Goal: Task Accomplishment & Management: Manage account settings

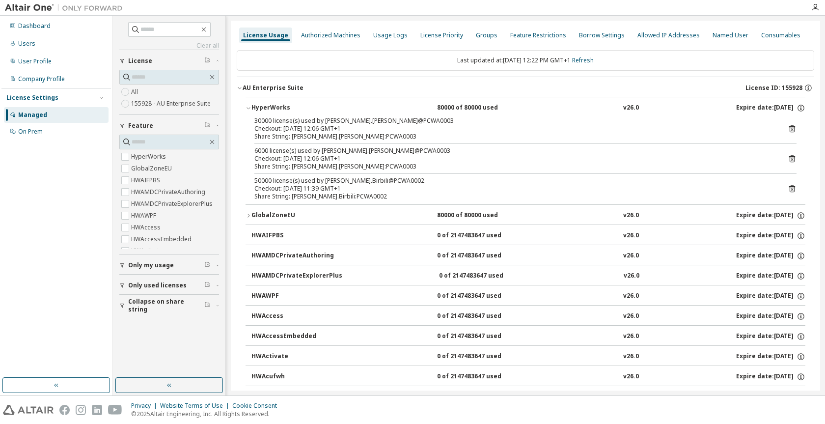
click at [337, 216] on div "GlobalZoneEU" at bounding box center [296, 215] width 88 height 9
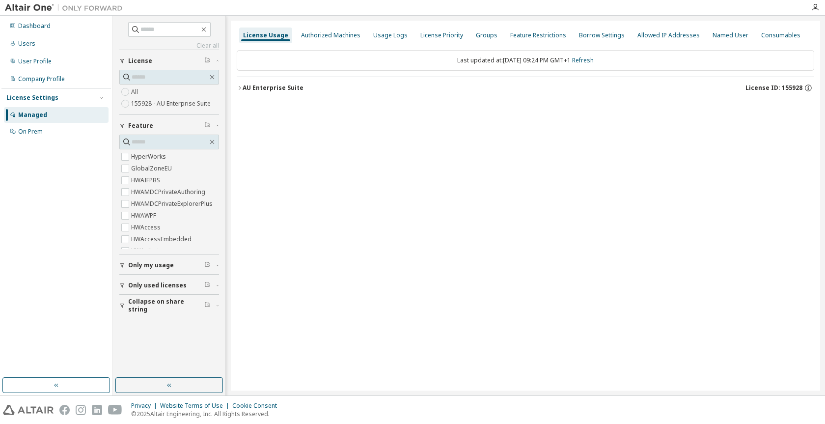
click at [289, 86] on div "AU Enterprise Suite" at bounding box center [273, 88] width 61 height 8
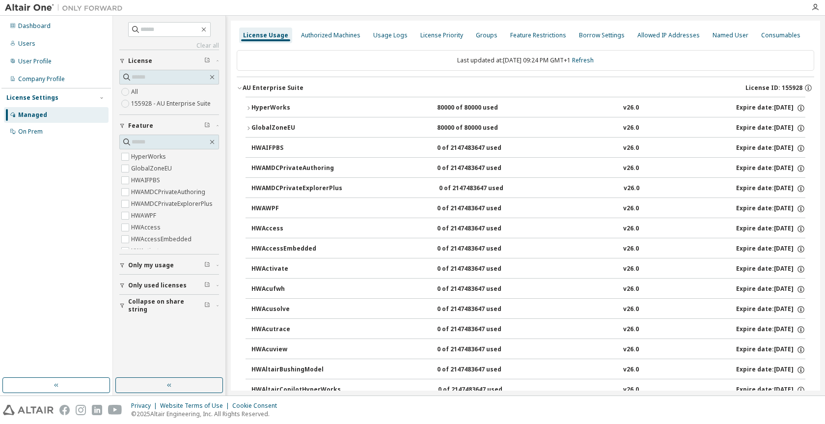
click at [288, 105] on div "HyperWorks" at bounding box center [296, 108] width 88 height 9
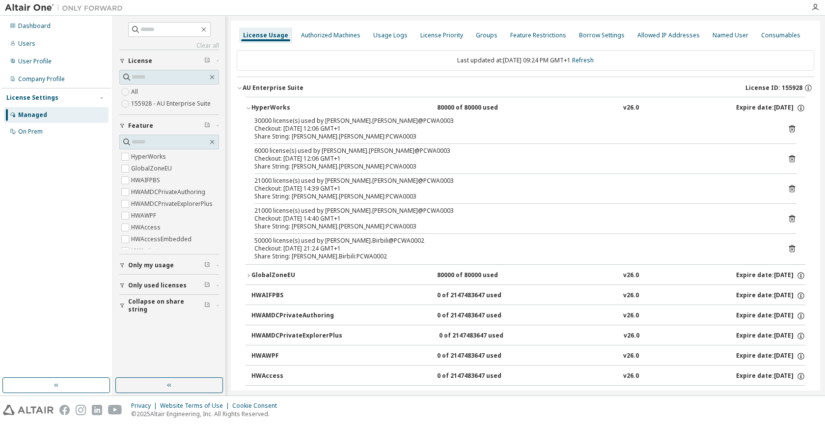
click at [791, 250] on icon at bounding box center [792, 249] width 2 height 2
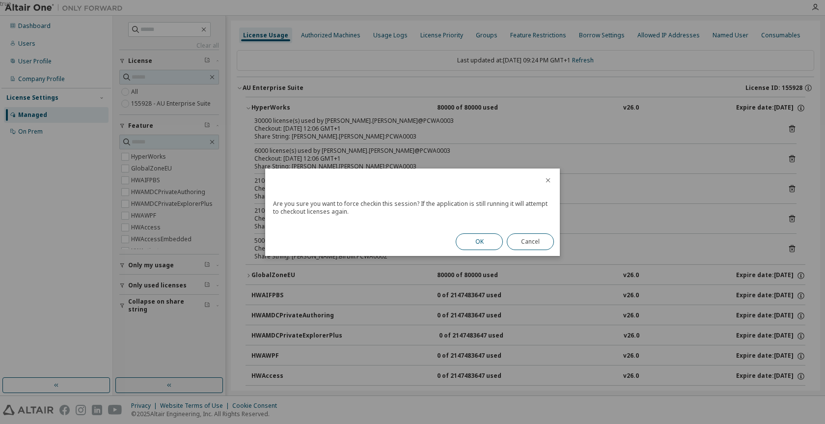
click at [463, 234] on button "OK" at bounding box center [479, 241] width 47 height 17
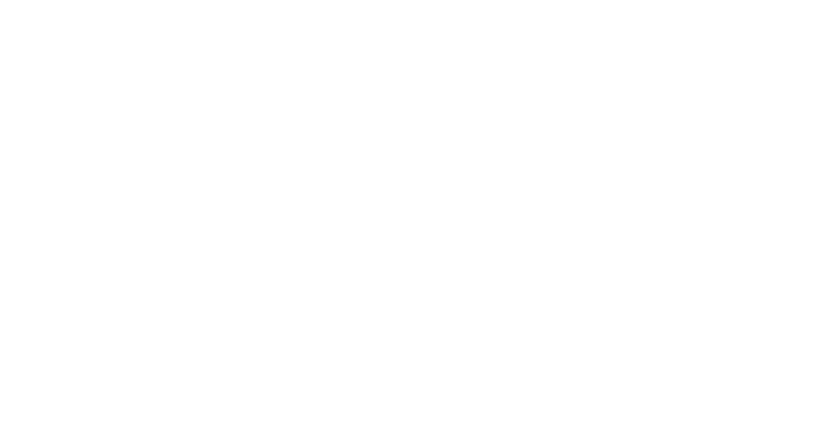
click at [396, 145] on div at bounding box center [412, 212] width 825 height 424
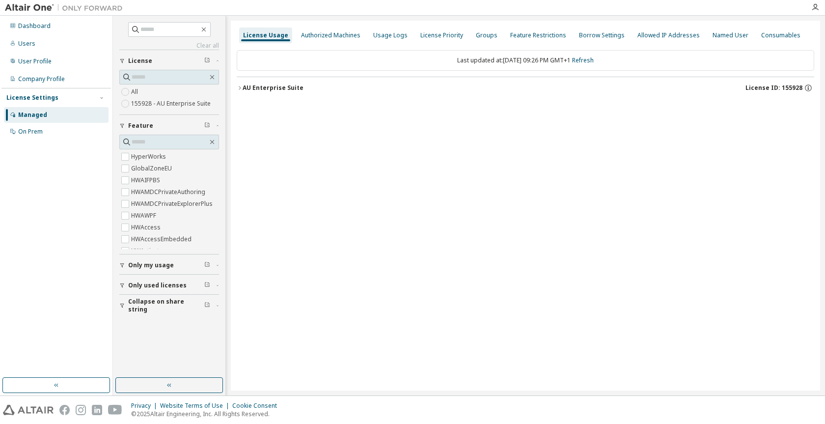
click at [300, 85] on div "AU Enterprise Suite License ID: 155928" at bounding box center [529, 88] width 572 height 9
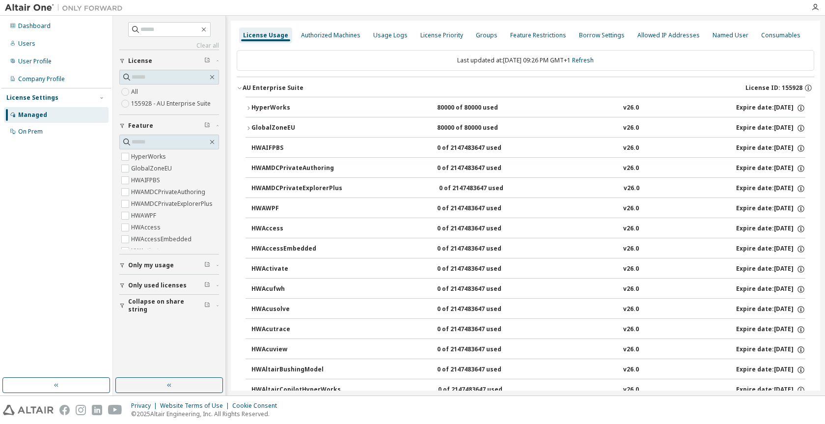
click at [306, 124] on div "GlobalZoneEU" at bounding box center [296, 128] width 88 height 9
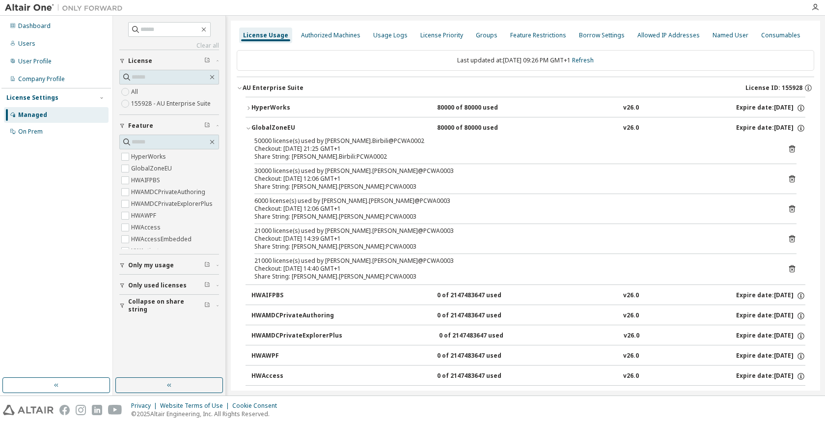
click at [788, 148] on icon at bounding box center [792, 148] width 9 height 9
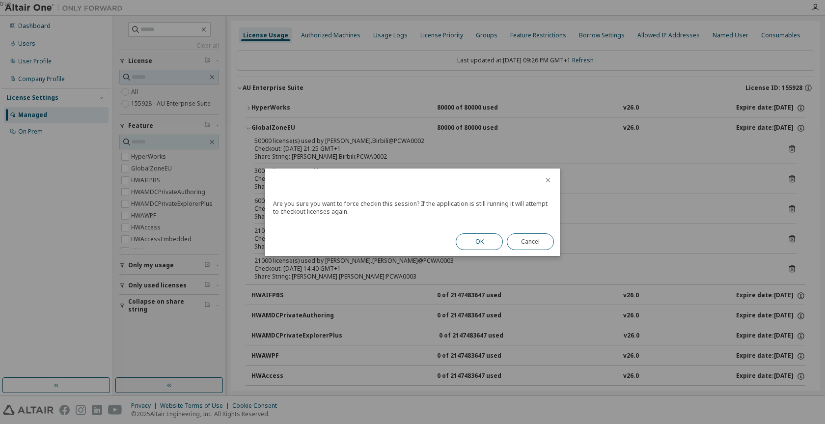
click at [474, 234] on button "OK" at bounding box center [479, 241] width 47 height 17
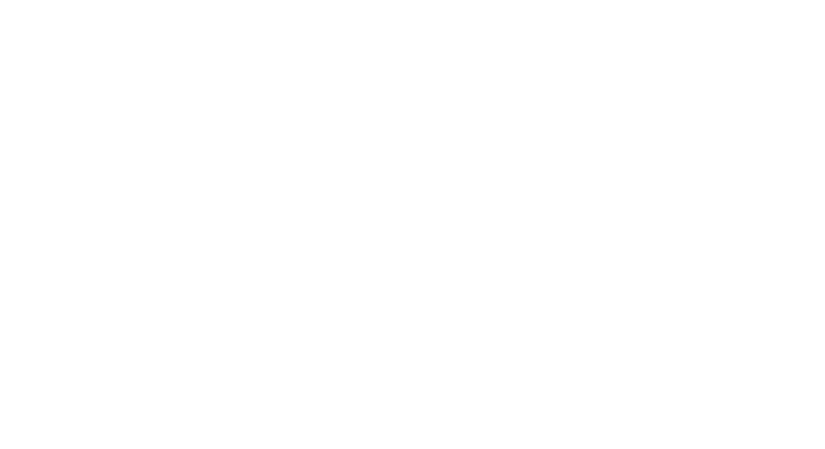
click at [341, 84] on div at bounding box center [412, 224] width 825 height 449
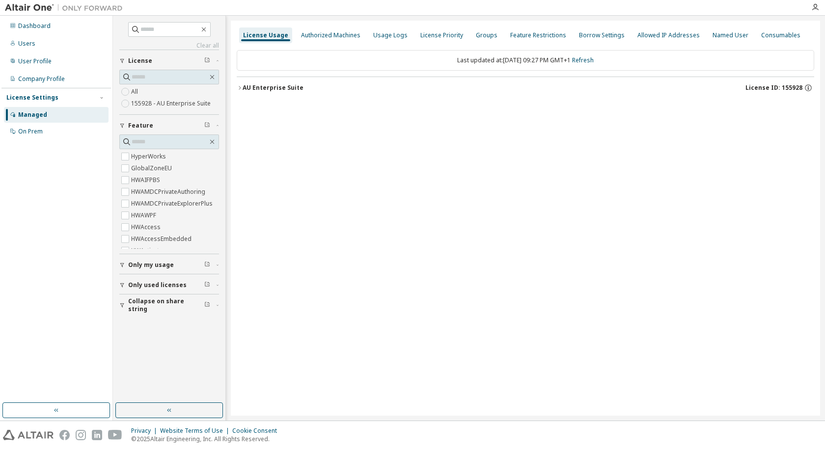
click at [279, 86] on div "AU Enterprise Suite" at bounding box center [273, 88] width 61 height 8
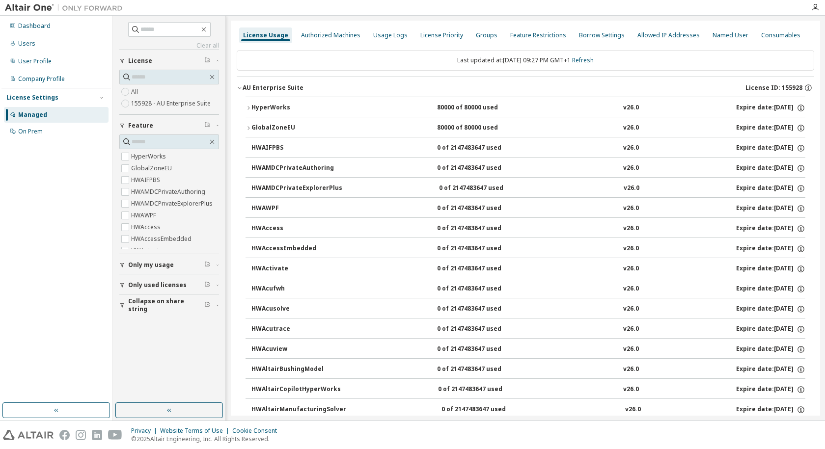
click at [285, 133] on button "GlobalZoneEU 80000 of 80000 used v26.0 Expire date: [DATE]" at bounding box center [526, 128] width 560 height 22
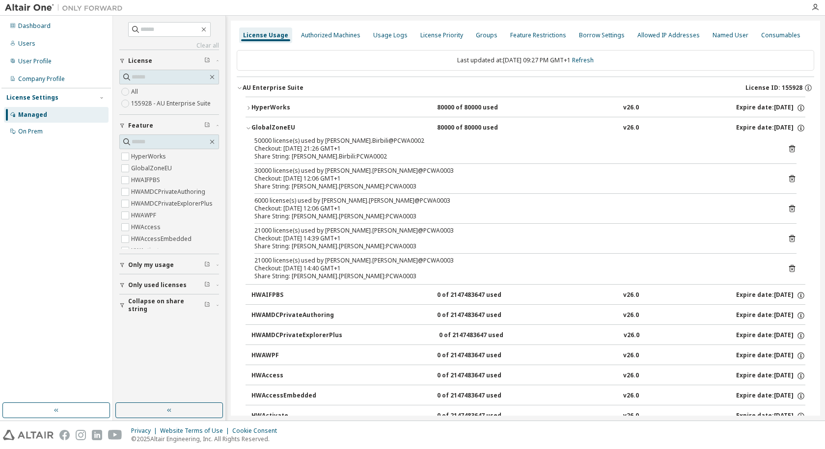
drag, startPoint x: 379, startPoint y: 148, endPoint x: 364, endPoint y: 147, distance: 14.8
click at [364, 147] on div "Checkout: 2025-10-14 21:26 GMT+1" at bounding box center [513, 149] width 519 height 8
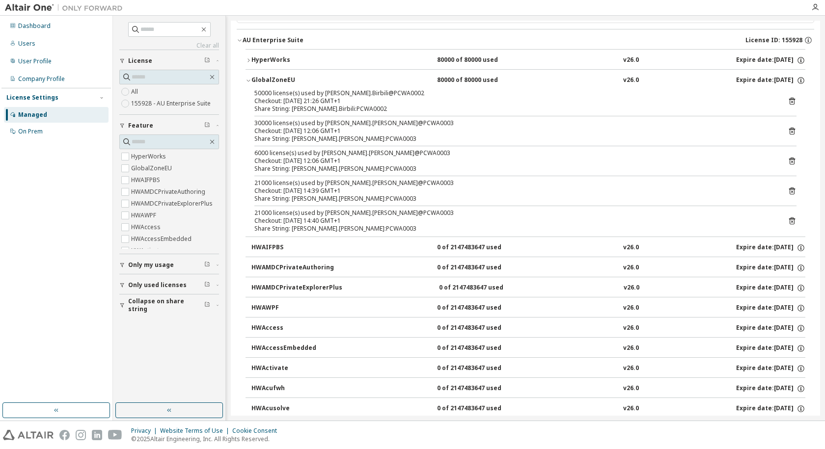
scroll to position [49, 0]
click at [505, 59] on div "80000 of 80000 used" at bounding box center [481, 59] width 88 height 9
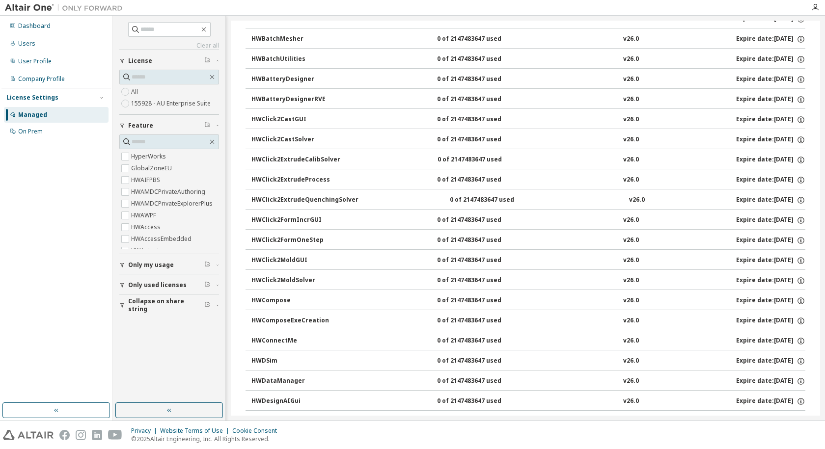
scroll to position [0, 0]
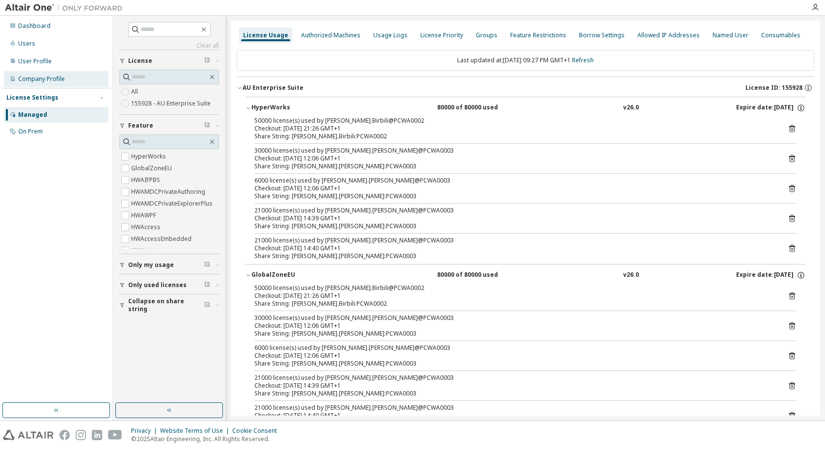
click at [59, 82] on div "Company Profile" at bounding box center [41, 79] width 47 height 8
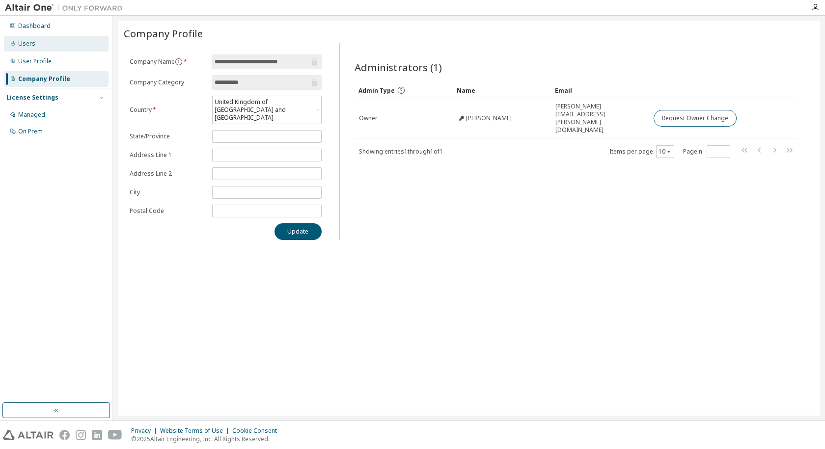
click at [68, 41] on div "Users" at bounding box center [56, 44] width 105 height 16
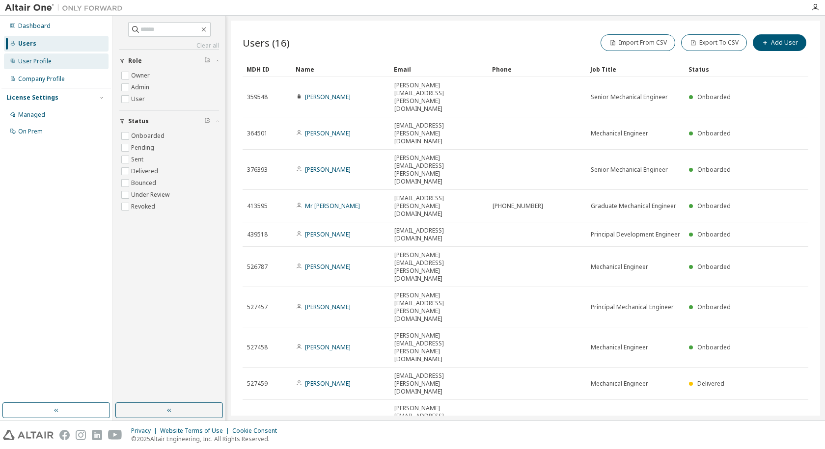
click at [51, 59] on div "User Profile" at bounding box center [56, 62] width 105 height 16
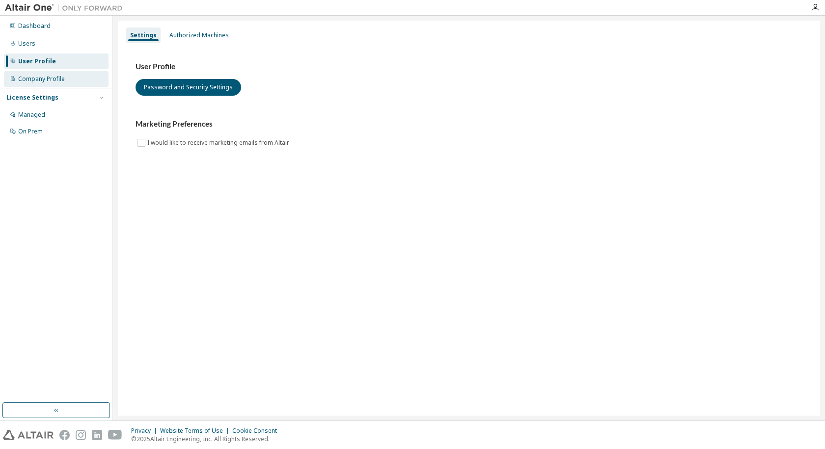
click at [35, 85] on div "Company Profile" at bounding box center [56, 79] width 105 height 16
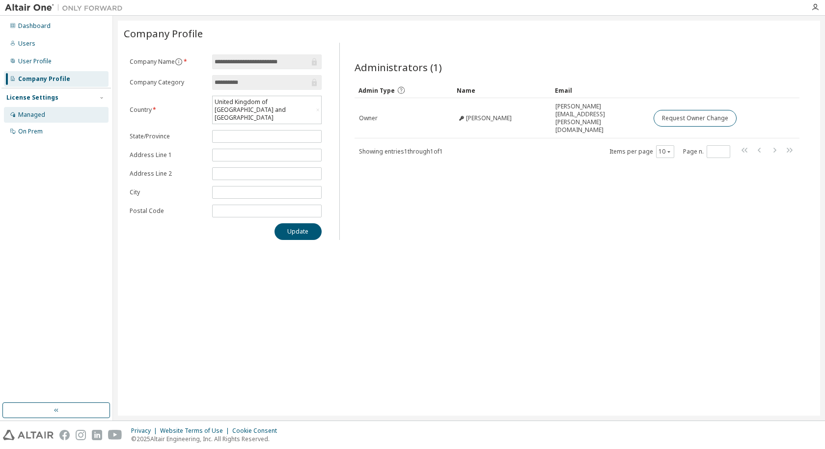
click at [41, 114] on div "Managed" at bounding box center [31, 115] width 27 height 8
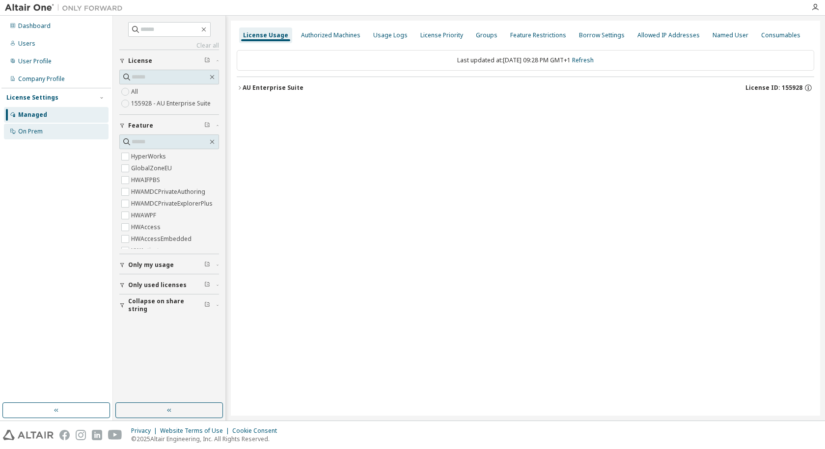
click at [55, 130] on div "On Prem" at bounding box center [56, 132] width 105 height 16
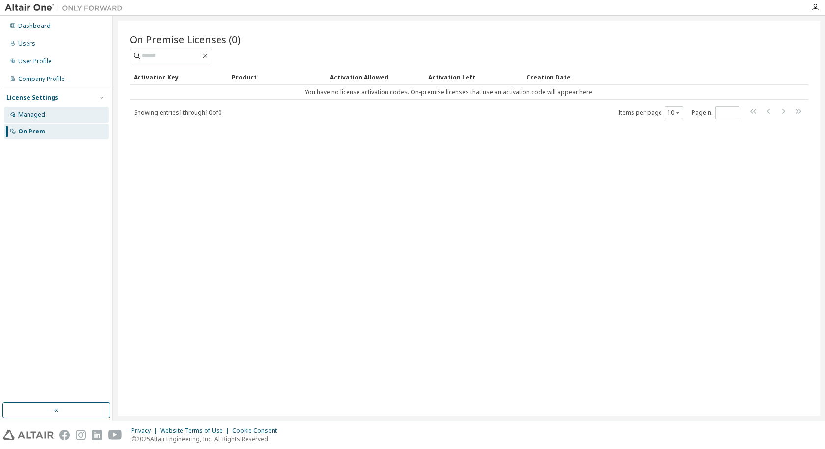
click at [54, 108] on div "Managed" at bounding box center [56, 115] width 105 height 16
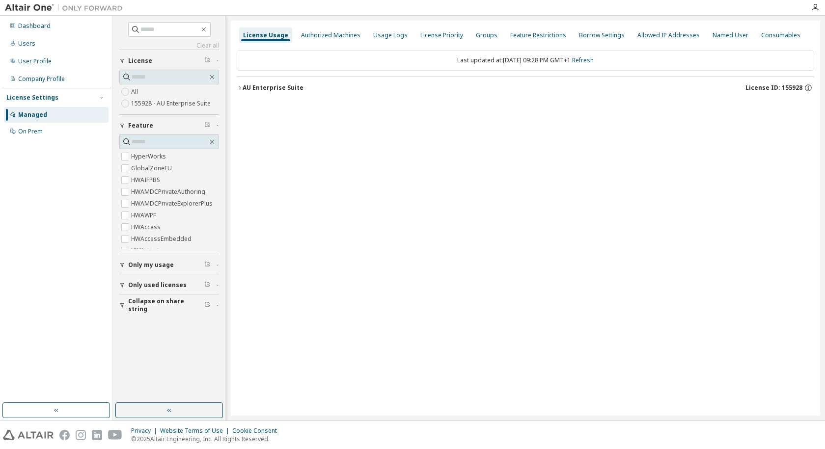
click at [303, 95] on button "AU Enterprise Suite License ID: 155928" at bounding box center [526, 88] width 578 height 22
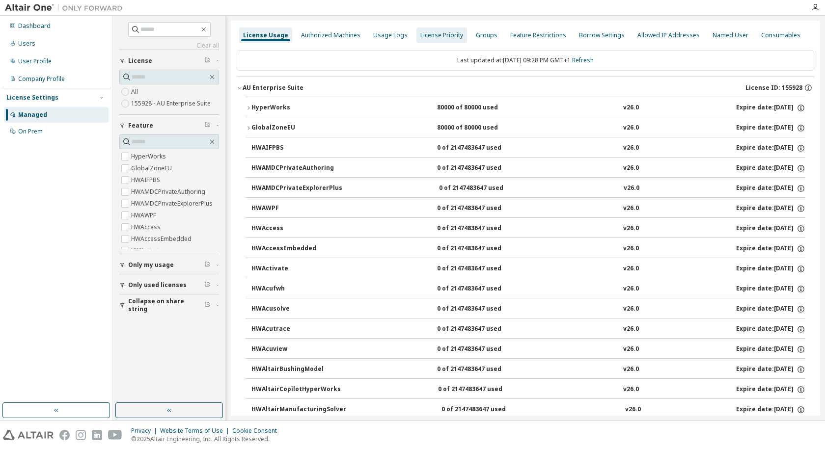
click at [421, 35] on div "License Priority" at bounding box center [442, 35] width 43 height 8
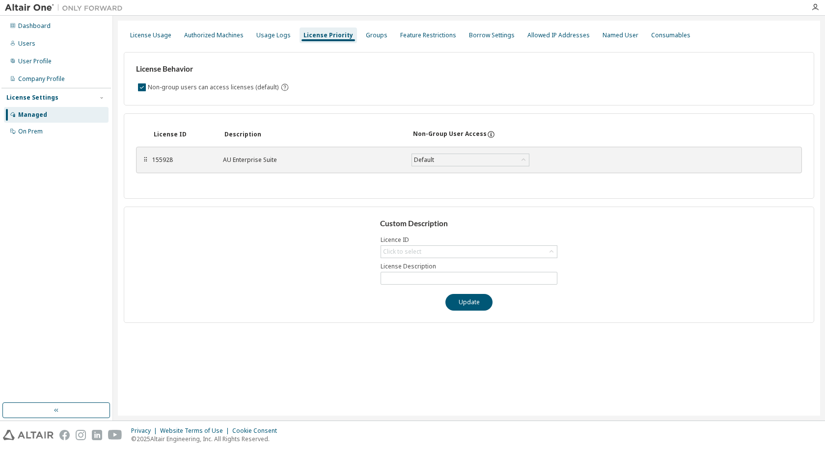
click at [435, 169] on div "⠿ 155928 AU Enterprise Suite Default Save" at bounding box center [469, 160] width 666 height 27
click at [437, 157] on div "Default" at bounding box center [470, 160] width 117 height 12
click at [326, 181] on div "License ID Description Non-Group User Access ⠿ 155928 AU Enterprise Suite Defau…" at bounding box center [469, 155] width 691 height 85
click at [366, 32] on div "Groups" at bounding box center [377, 35] width 22 height 8
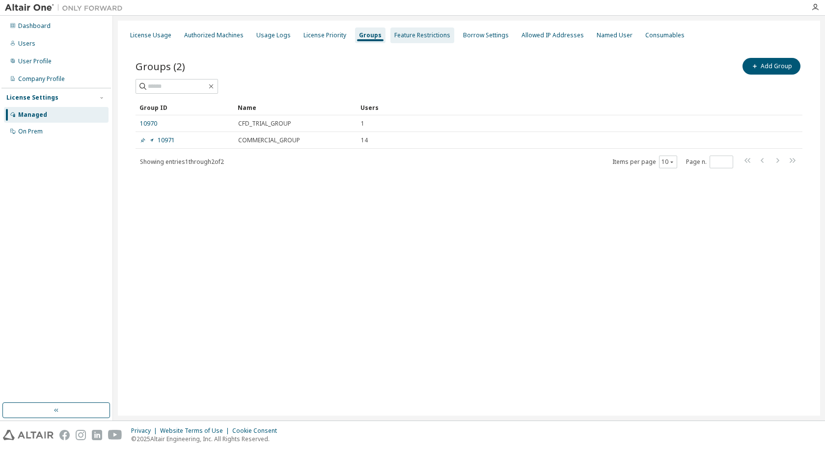
click at [413, 35] on div "Feature Restrictions" at bounding box center [422, 35] width 56 height 8
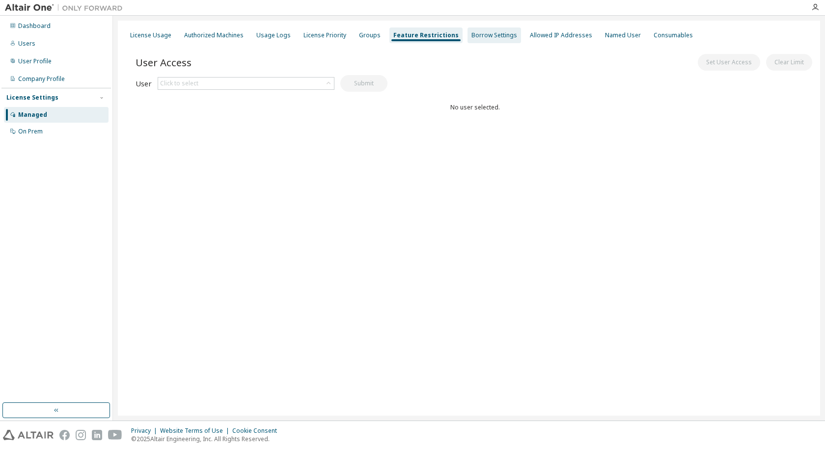
click at [481, 37] on div "Borrow Settings" at bounding box center [495, 35] width 46 height 8
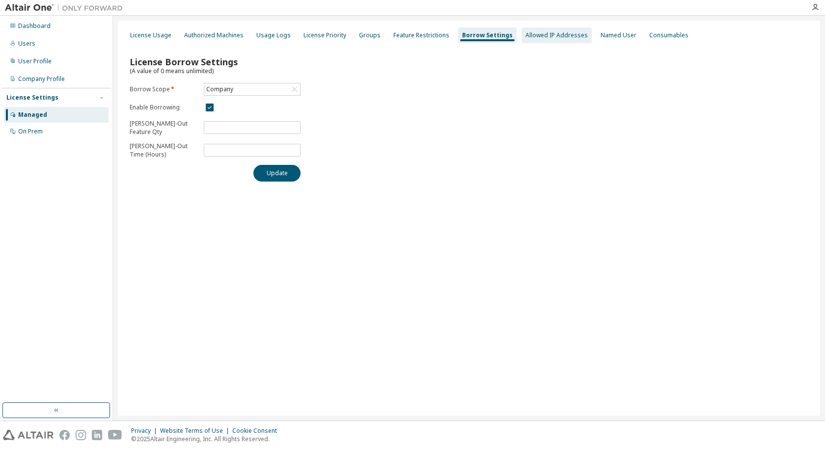
click at [526, 35] on div "Allowed IP Addresses" at bounding box center [557, 35] width 62 height 8
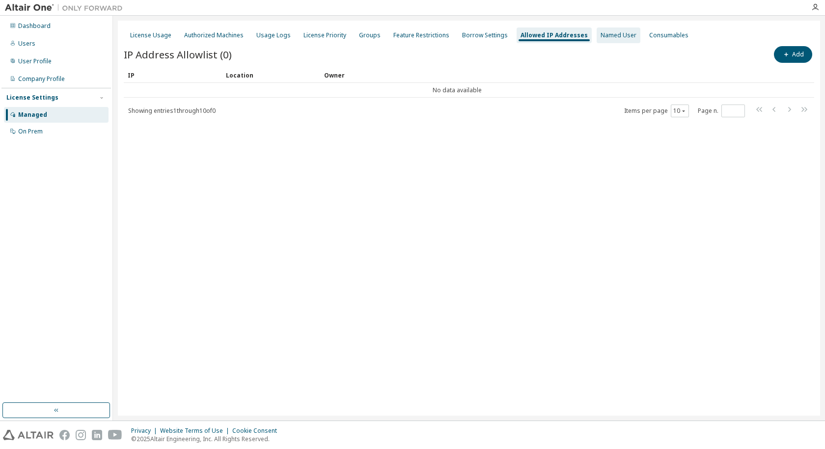
click at [601, 32] on div "Named User" at bounding box center [619, 35] width 36 height 8
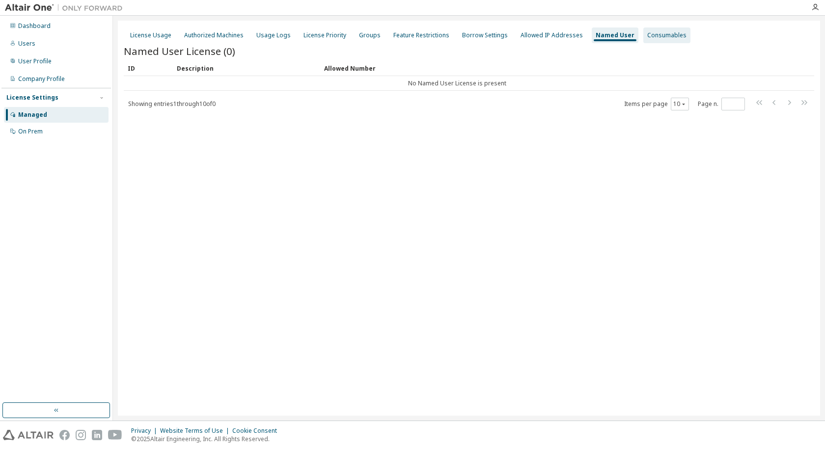
click at [647, 35] on div "Consumables" at bounding box center [666, 35] width 39 height 8
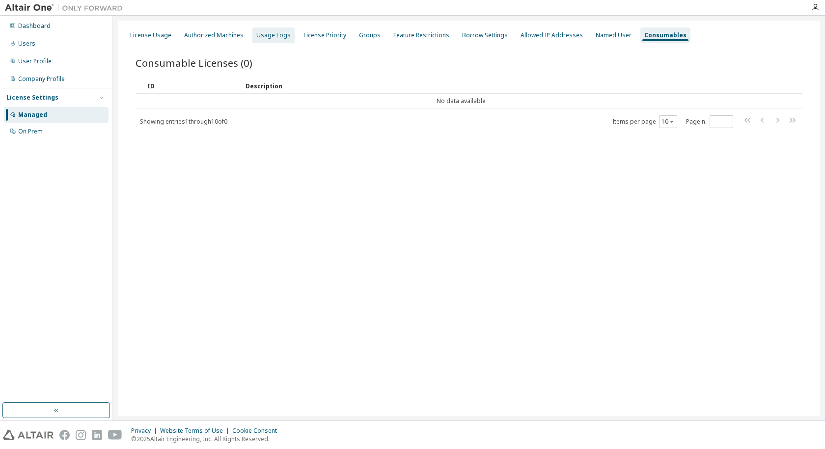
click at [261, 33] on div "Usage Logs" at bounding box center [273, 35] width 34 height 8
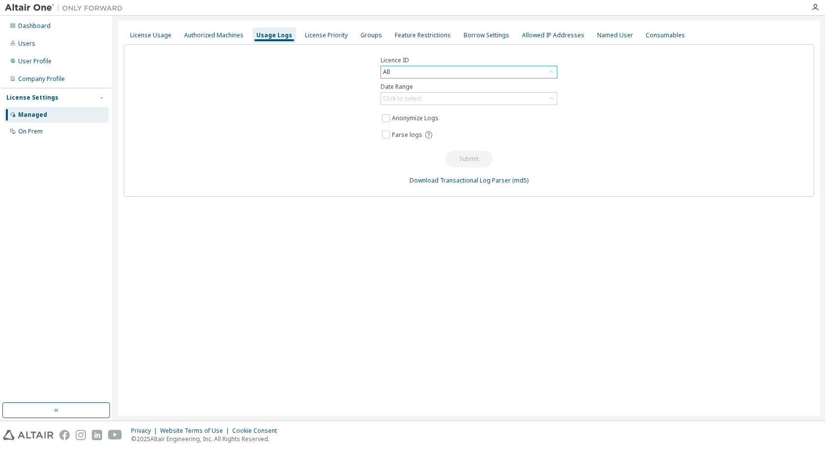
click at [419, 71] on div "All" at bounding box center [469, 72] width 176 height 12
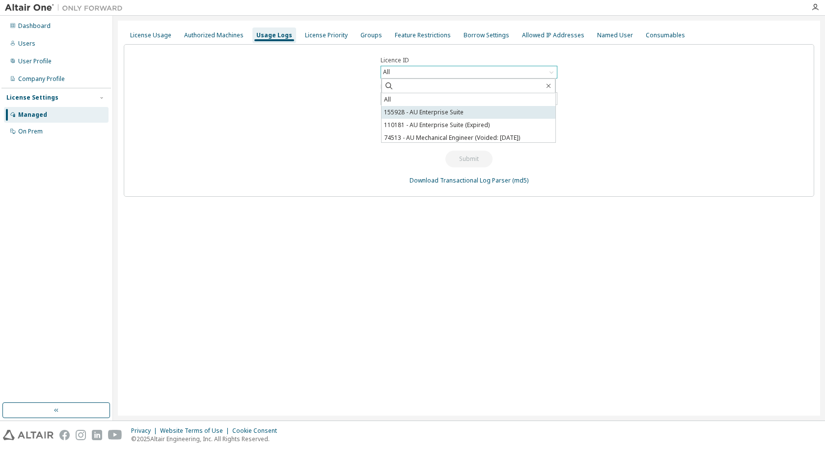
click at [435, 110] on li "155928 - AU Enterprise Suite" at bounding box center [469, 112] width 174 height 13
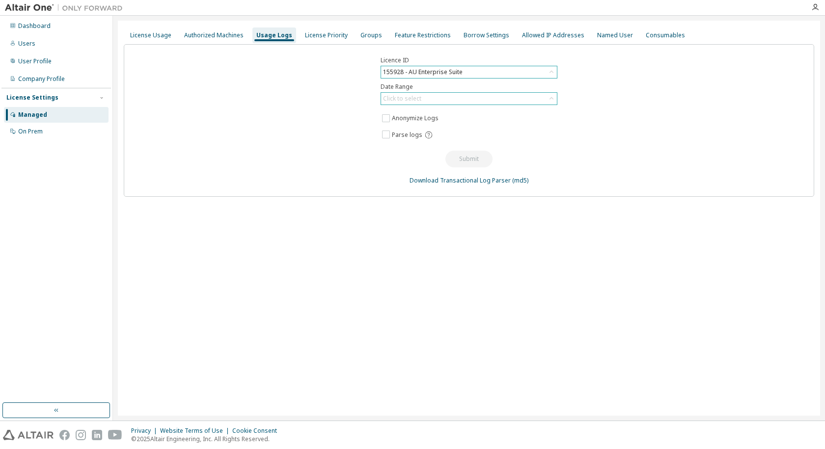
click at [461, 101] on div "Click to select" at bounding box center [469, 99] width 176 height 12
click at [459, 129] on li "Last 30 days" at bounding box center [469, 126] width 174 height 13
click at [470, 161] on button "Submit" at bounding box center [469, 159] width 47 height 17
click at [206, 28] on div "Authorized Machines" at bounding box center [213, 36] width 67 height 16
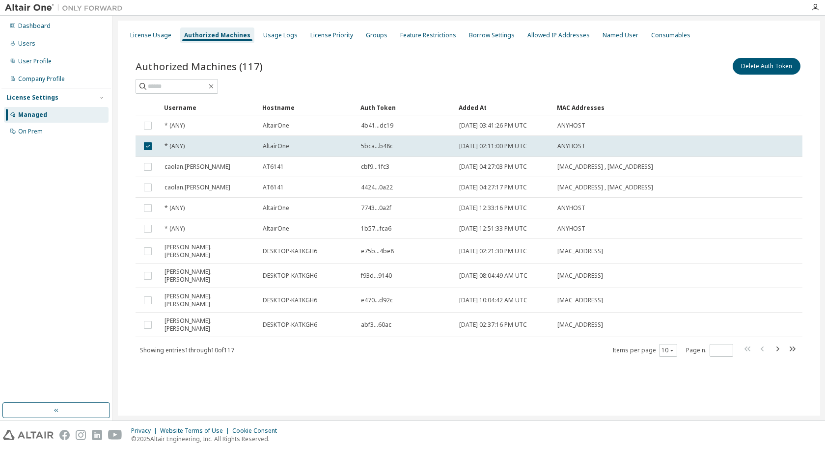
click at [146, 138] on td at bounding box center [148, 146] width 25 height 21
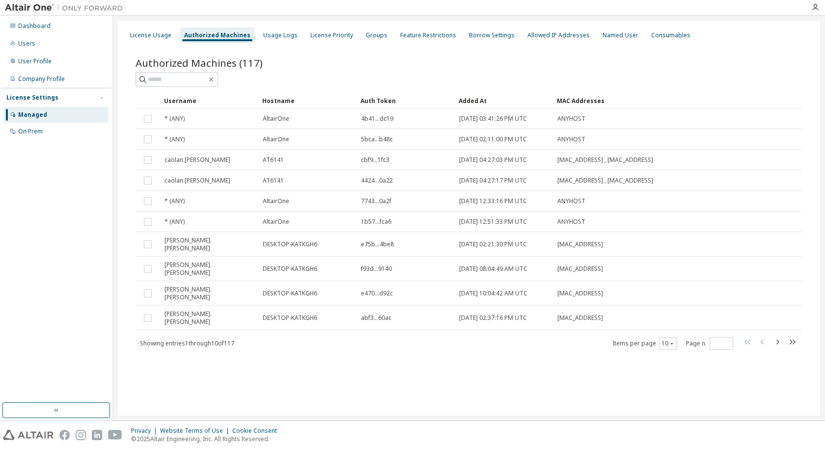
click at [48, 123] on div "Managed On Prem" at bounding box center [56, 123] width 110 height 32
click at [38, 128] on div "On Prem" at bounding box center [30, 132] width 25 height 8
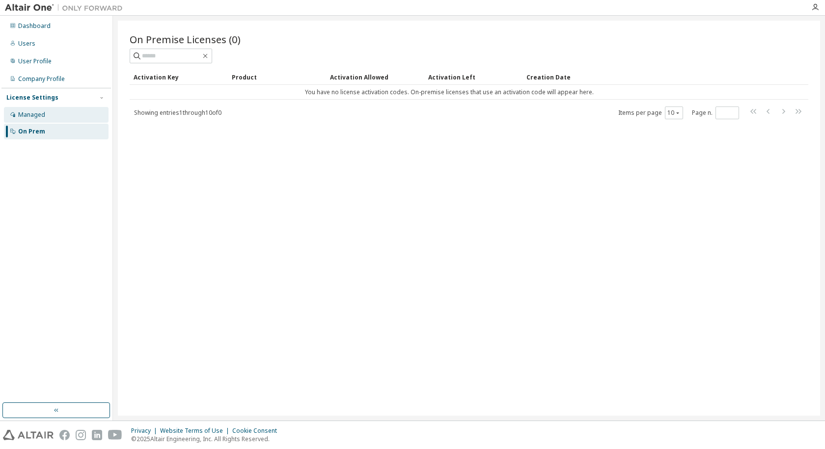
click at [57, 110] on div "Managed" at bounding box center [56, 115] width 105 height 16
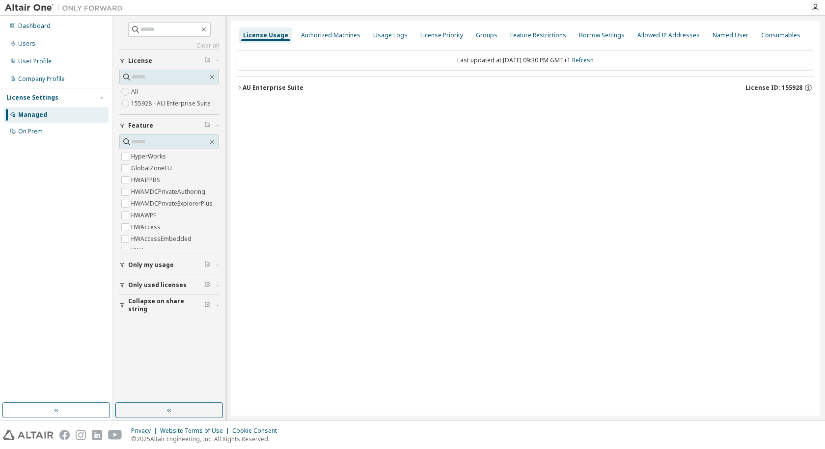
click at [323, 27] on div "License Usage Authorized Machines Usage Logs License Priority Groups Feature Re…" at bounding box center [526, 36] width 578 height 18
click at [321, 31] on div "Authorized Machines" at bounding box center [330, 35] width 59 height 8
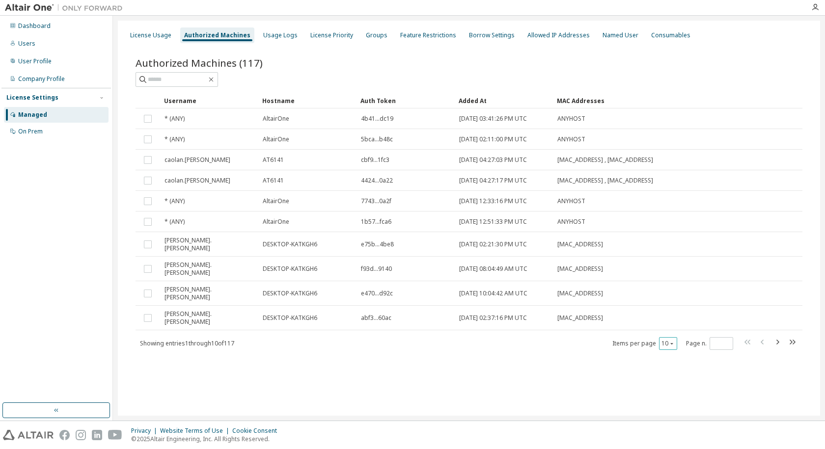
click at [662, 340] on button "10" at bounding box center [668, 344] width 13 height 8
click at [679, 383] on div "100" at bounding box center [698, 389] width 79 height 12
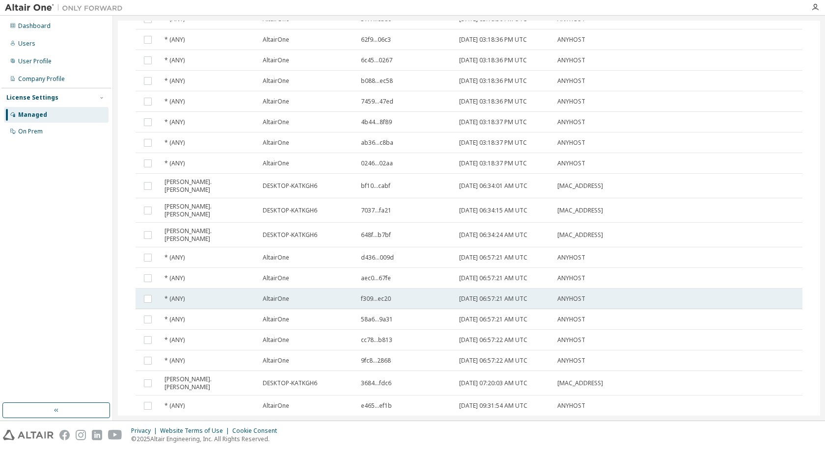
scroll to position [1819, 0]
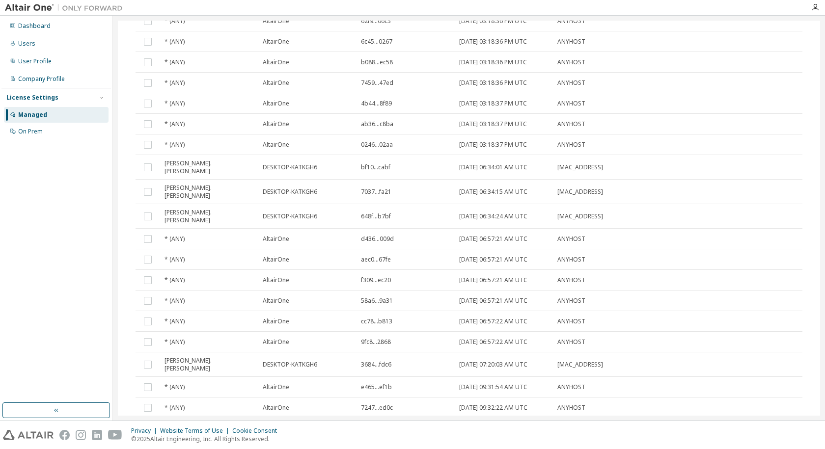
click at [786, 445] on icon "button" at bounding box center [792, 451] width 12 height 12
type input "*"
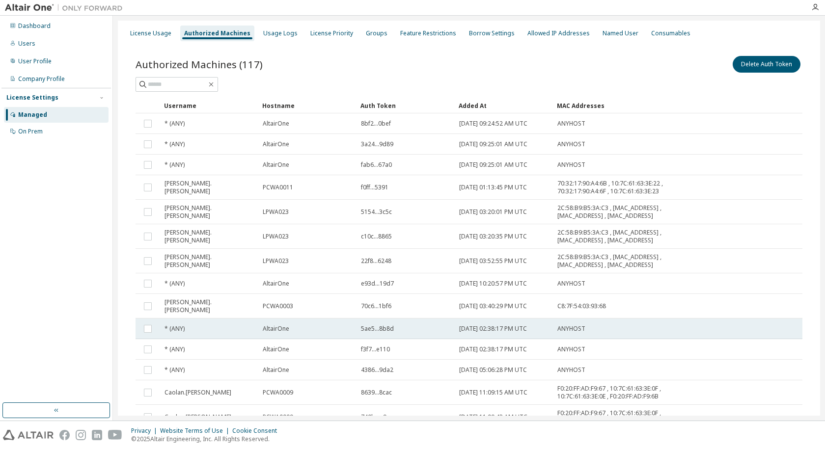
scroll to position [0, 0]
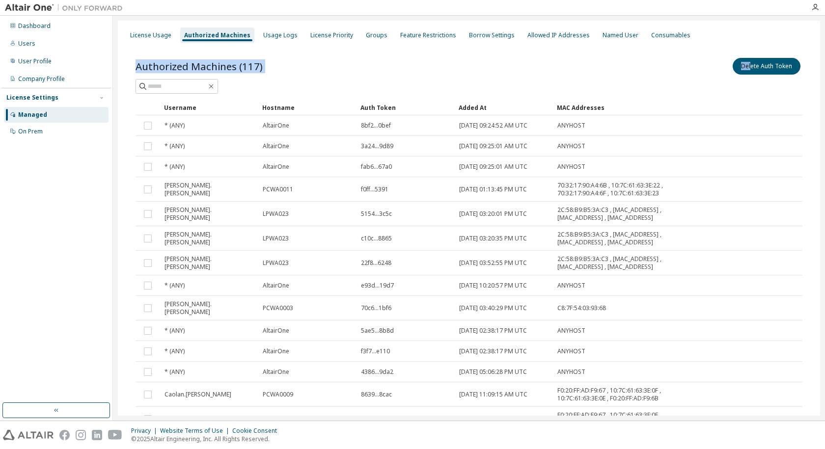
drag, startPoint x: 750, startPoint y: 60, endPoint x: 747, endPoint y: 44, distance: 16.4
click at [747, 44] on div "License Usage Authorized Machines Usage Logs License Priority Groups Feature Re…" at bounding box center [469, 283] width 702 height 525
click at [695, 60] on div "Delete Auth Token" at bounding box center [636, 66] width 334 height 21
click at [137, 30] on div "License Usage" at bounding box center [150, 36] width 49 height 16
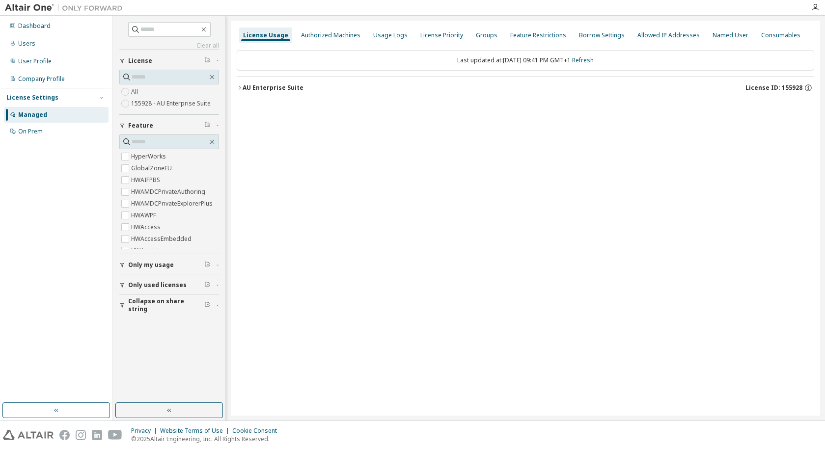
click at [292, 89] on div "AU Enterprise Suite" at bounding box center [273, 88] width 61 height 8
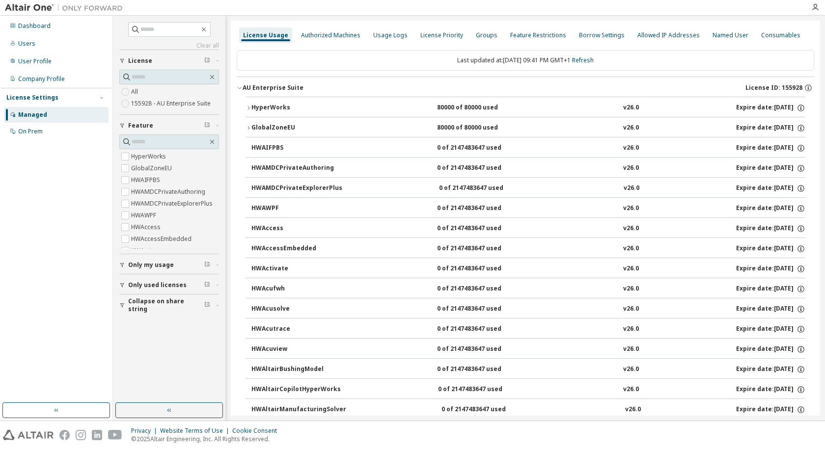
click at [293, 114] on button "HyperWorks 80000 of 80000 used v26.0 Expire date: 2026-07-25" at bounding box center [526, 108] width 560 height 22
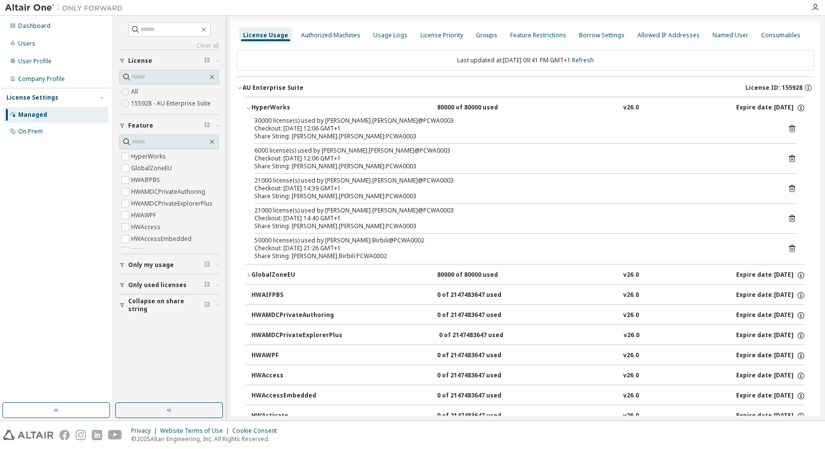
click at [789, 251] on icon at bounding box center [792, 248] width 9 height 9
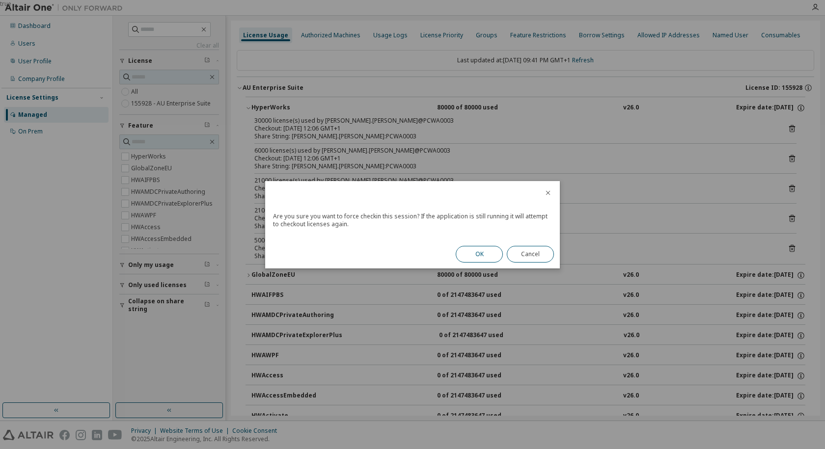
click at [487, 253] on button "OK" at bounding box center [479, 254] width 47 height 17
